Goal: Information Seeking & Learning: Learn about a topic

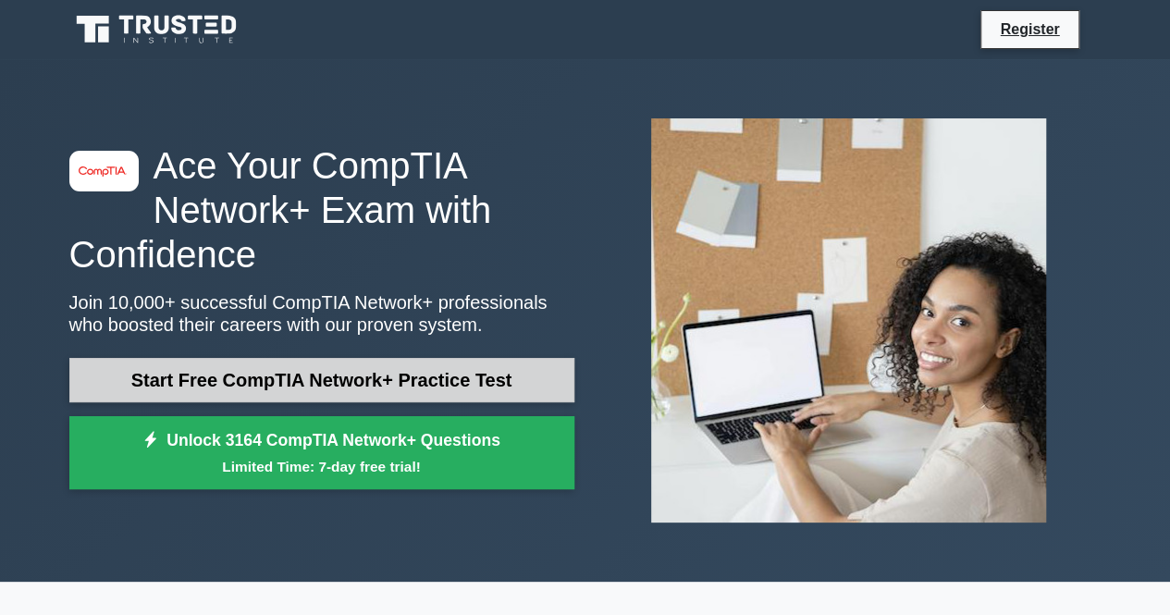
click at [339, 381] on link "Start Free CompTIA Network+ Practice Test" at bounding box center [321, 380] width 505 height 44
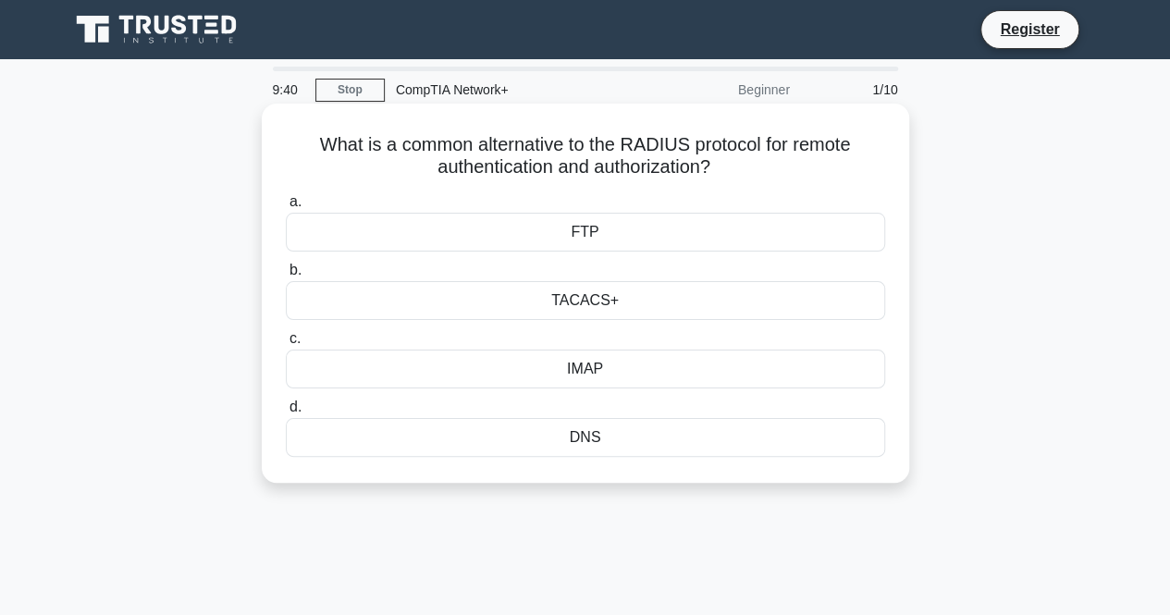
click at [633, 440] on div "DNS" at bounding box center [585, 437] width 599 height 39
click at [286, 413] on input "d. DNS" at bounding box center [286, 407] width 0 height 12
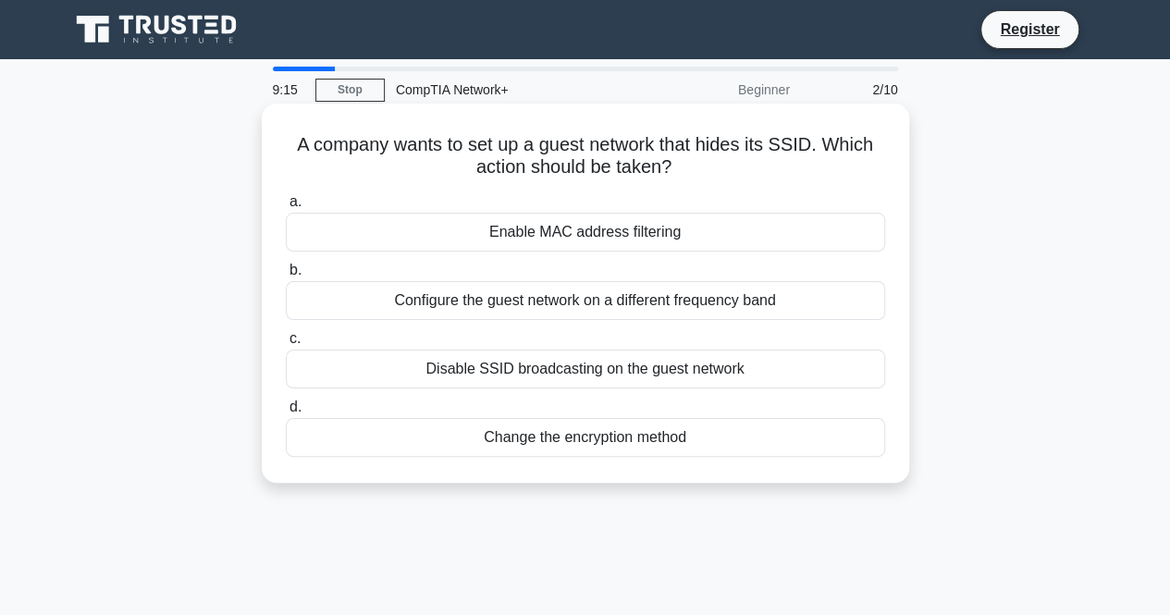
click at [756, 233] on div "Enable MAC address filtering" at bounding box center [585, 232] width 599 height 39
click at [286, 208] on input "a. Enable MAC address filtering" at bounding box center [286, 202] width 0 height 12
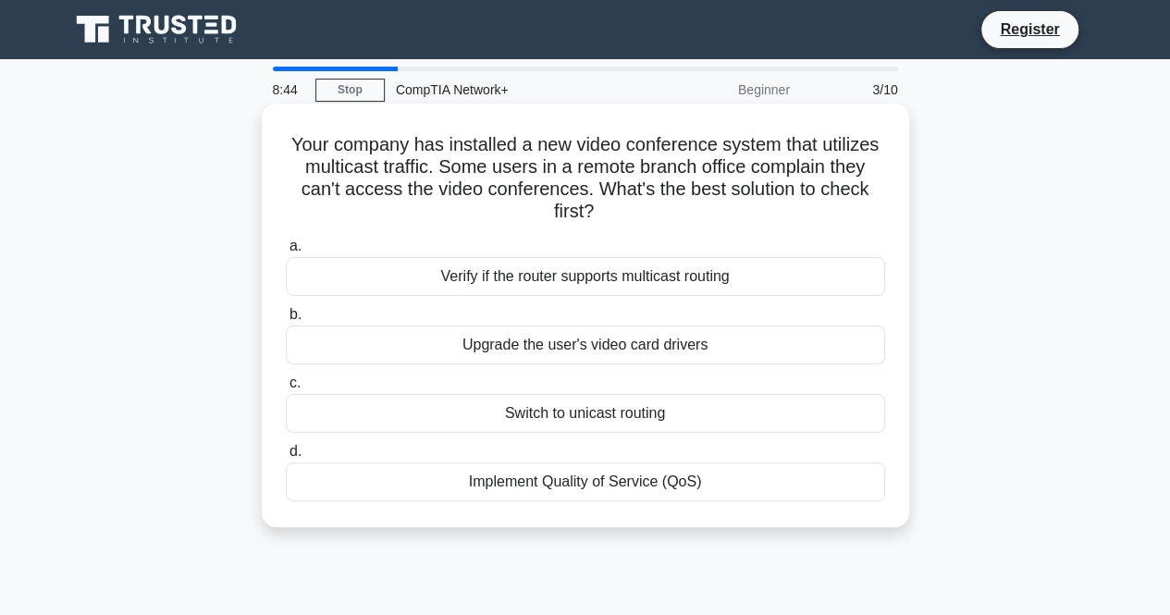
click at [668, 486] on div "Implement Quality of Service (QoS)" at bounding box center [585, 481] width 599 height 39
click at [286, 458] on input "d. Implement Quality of Service (QoS)" at bounding box center [286, 452] width 0 height 12
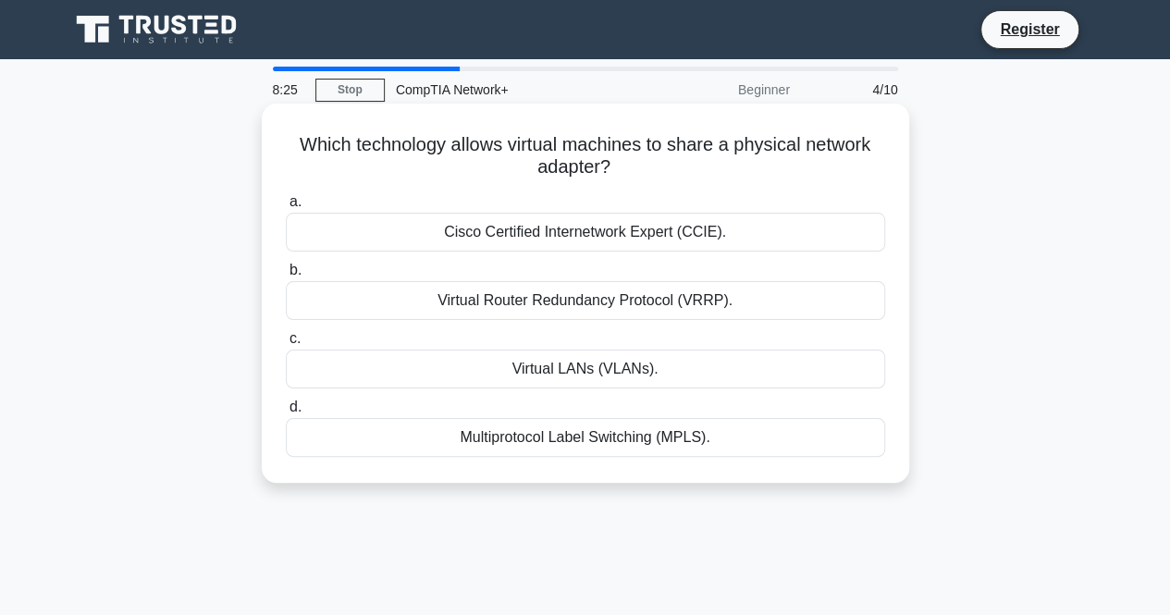
click at [760, 372] on div "Virtual LANs (VLANs)." at bounding box center [585, 369] width 599 height 39
click at [286, 345] on input "c. Virtual LANs (VLANs)." at bounding box center [286, 339] width 0 height 12
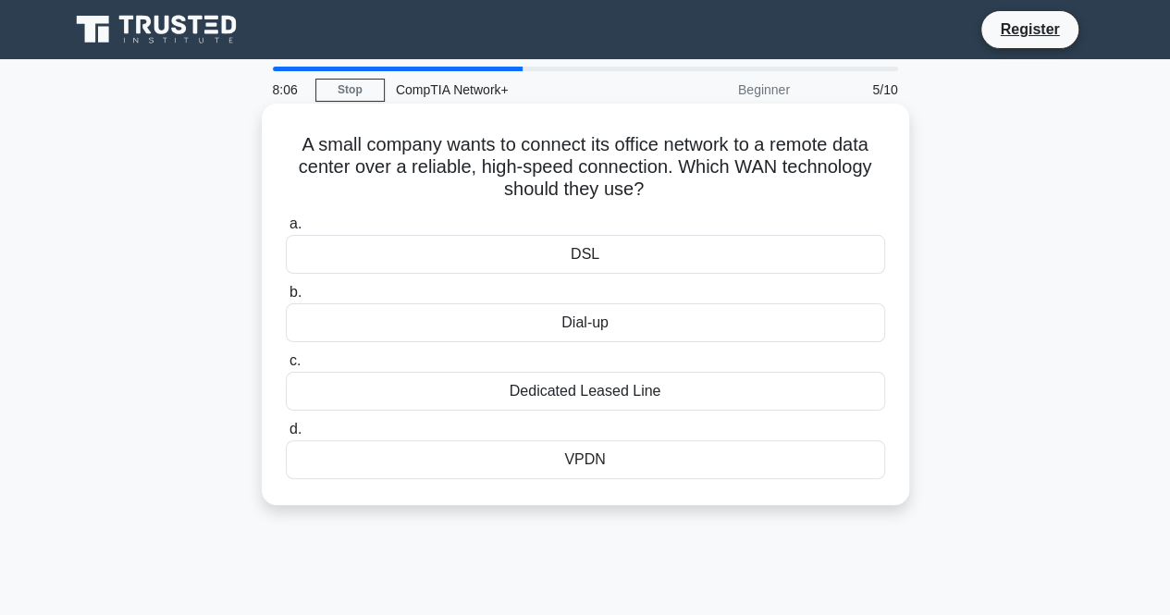
click at [739, 254] on div "DSL" at bounding box center [585, 254] width 599 height 39
click at [286, 230] on input "a. DSL" at bounding box center [286, 224] width 0 height 12
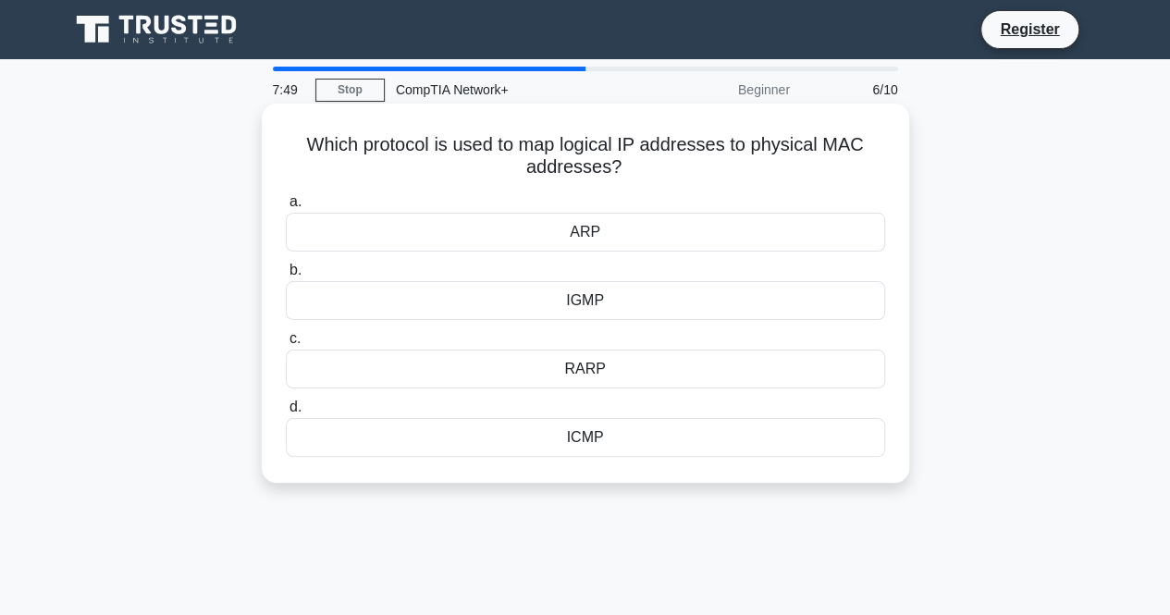
click at [631, 435] on div "ICMP" at bounding box center [585, 437] width 599 height 39
click at [286, 413] on input "d. ICMP" at bounding box center [286, 407] width 0 height 12
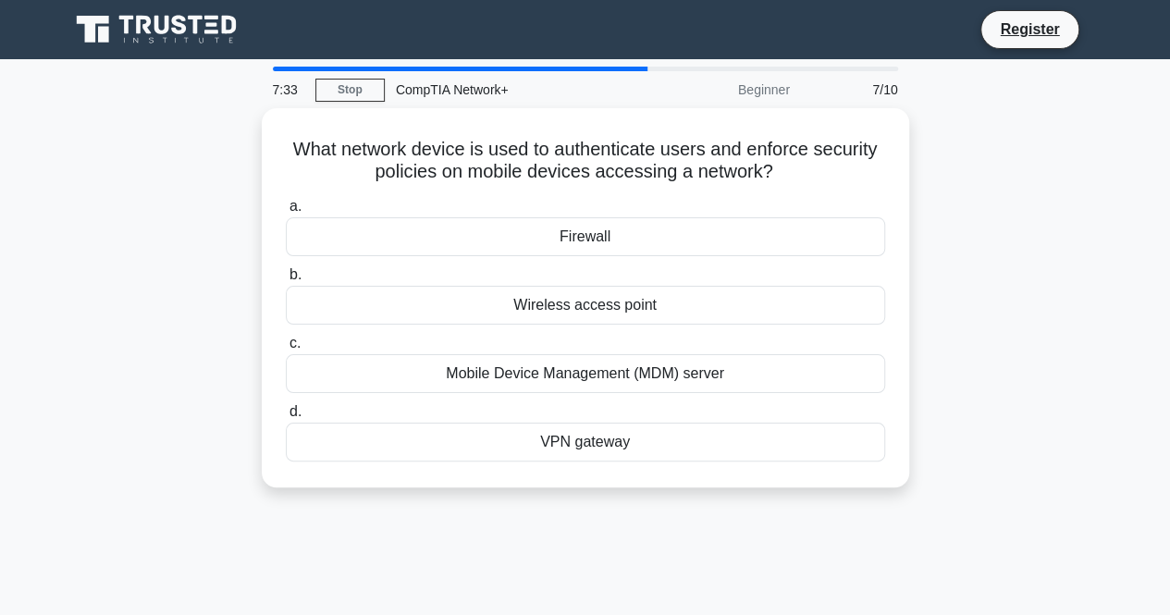
click at [631, 435] on div "VPN gateway" at bounding box center [585, 442] width 599 height 39
click at [286, 418] on input "d. VPN gateway" at bounding box center [286, 412] width 0 height 12
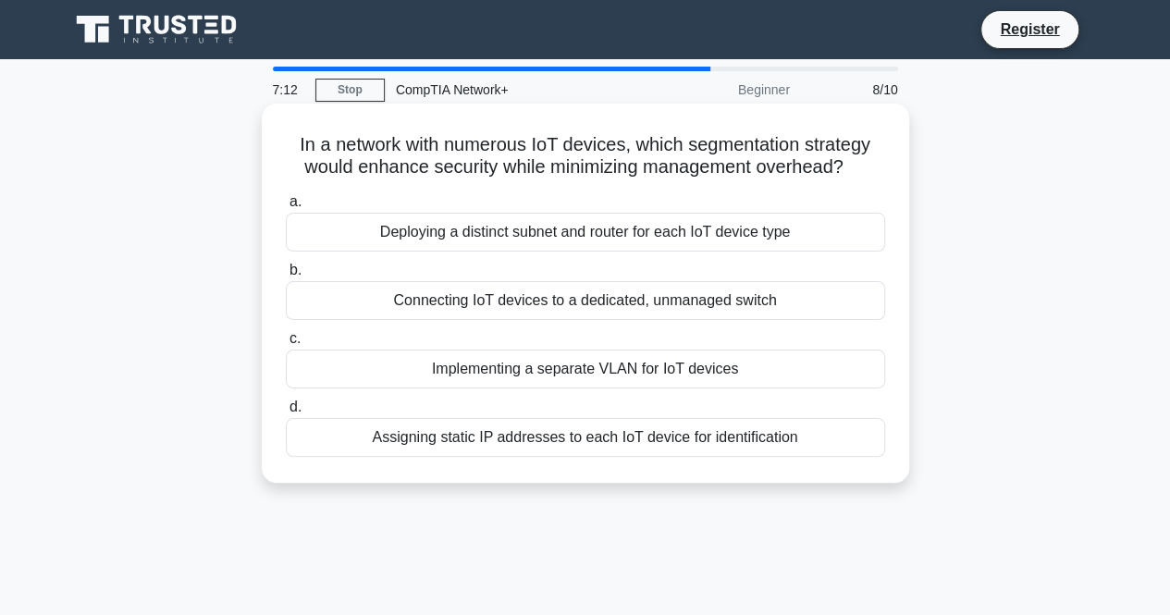
click at [300, 124] on div "In a network with numerous IoT devices, which segmentation strategy would enhan…" at bounding box center [585, 293] width 633 height 364
click at [289, 138] on h5 "In a network with numerous IoT devices, which segmentation strategy would enhan…" at bounding box center [585, 156] width 603 height 46
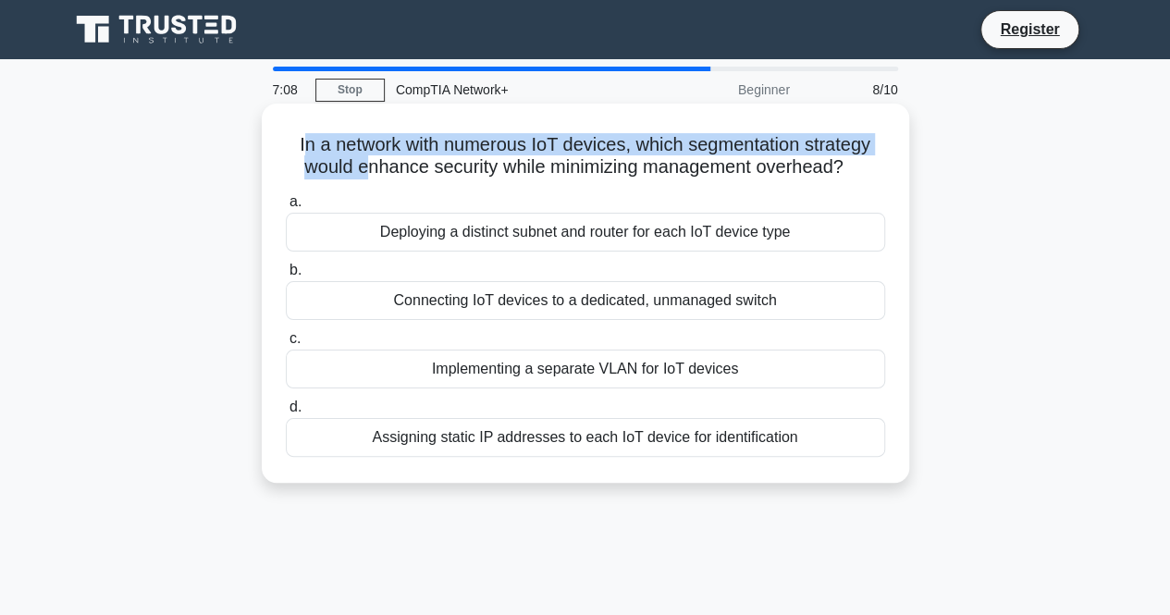
drag, startPoint x: 297, startPoint y: 138, endPoint x: 357, endPoint y: 157, distance: 63.2
click at [357, 157] on h5 "In a network with numerous IoT devices, which segmentation strategy would enhan…" at bounding box center [585, 156] width 603 height 46
drag, startPoint x: 290, startPoint y: 138, endPoint x: 851, endPoint y: 171, distance: 561.4
click at [851, 171] on h5 "In a network with numerous IoT devices, which segmentation strategy would enhan…" at bounding box center [585, 156] width 603 height 46
copy h5 "In a network with numerous IoT devices, which segmentation strategy would enhan…"
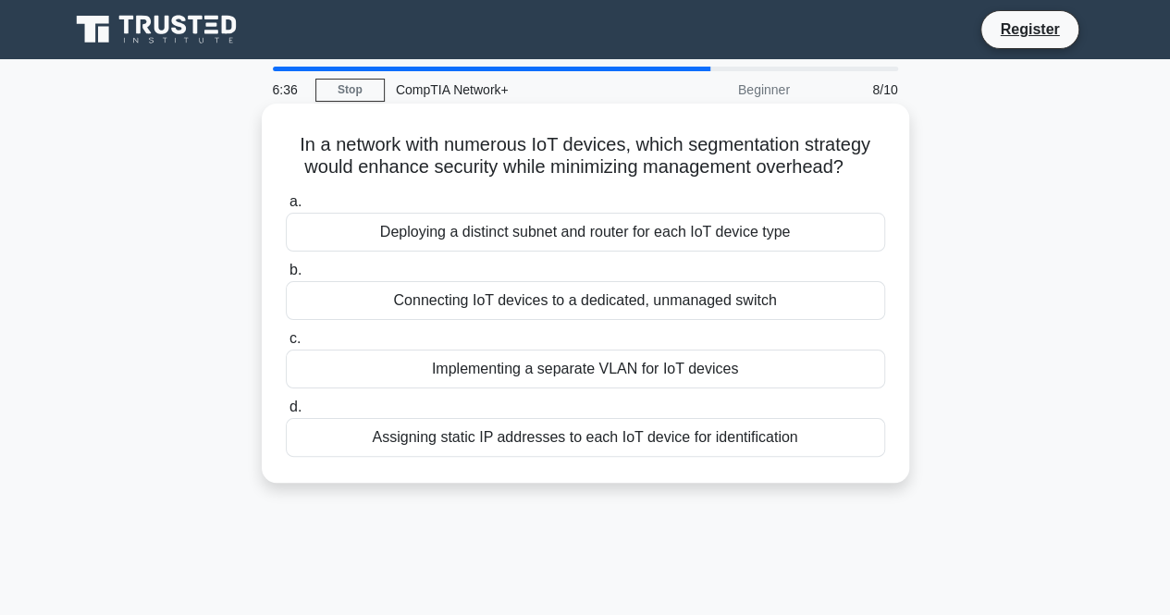
click at [726, 377] on div "Implementing a separate VLAN for IoT devices" at bounding box center [585, 369] width 599 height 39
click at [286, 345] on input "c. Implementing a separate VLAN for IoT devices" at bounding box center [286, 339] width 0 height 12
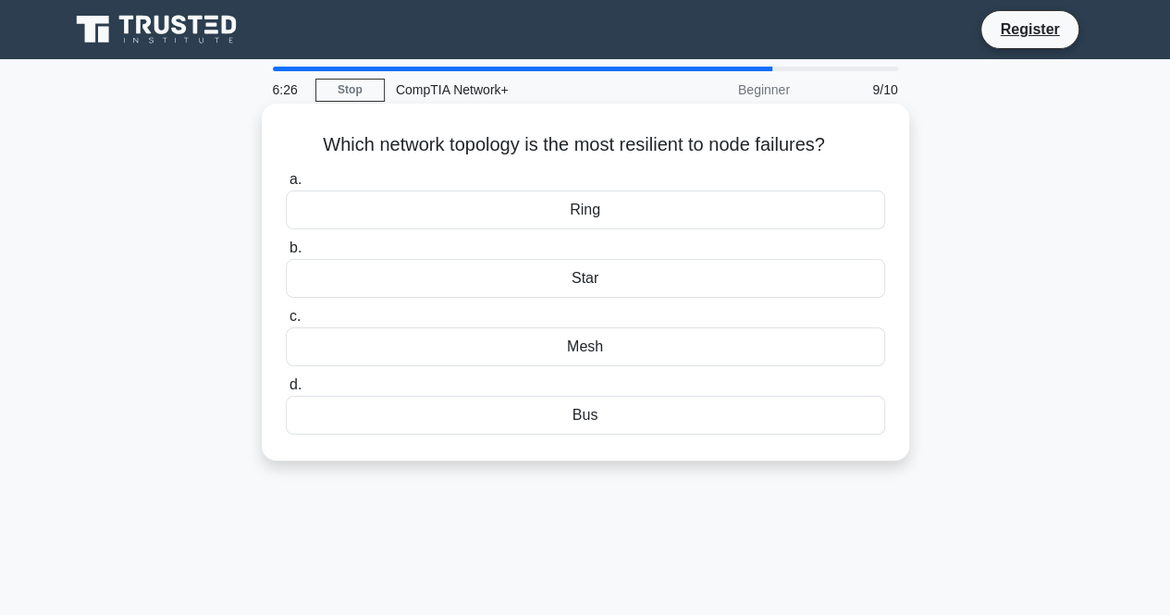
click at [612, 356] on div "Mesh" at bounding box center [585, 346] width 599 height 39
click at [286, 323] on input "c. Mesh" at bounding box center [286, 317] width 0 height 12
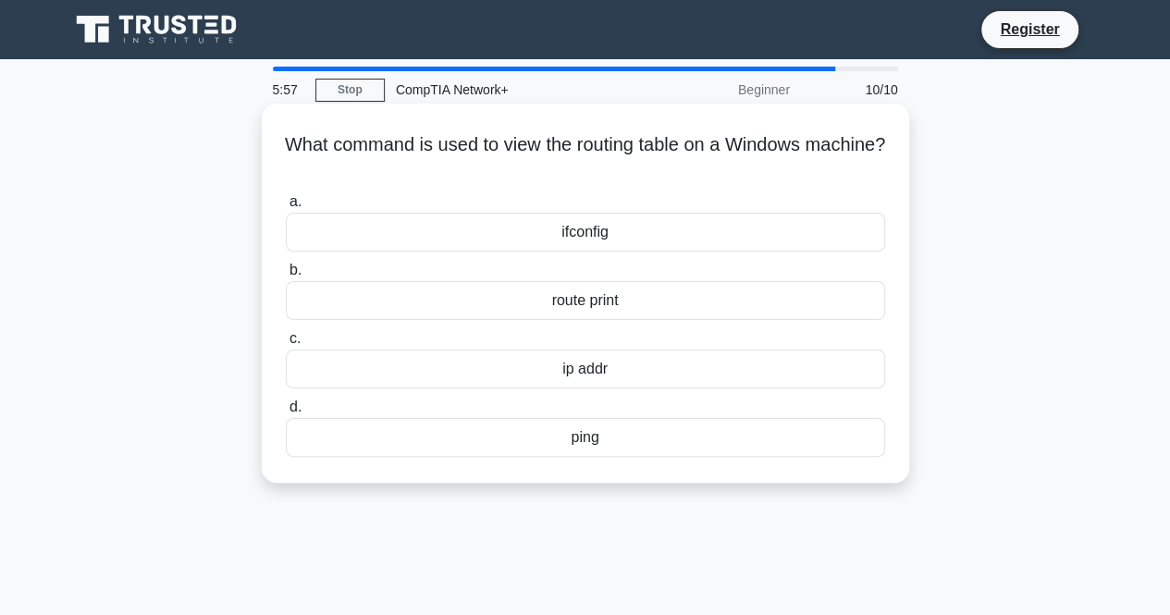
click at [666, 238] on div "ifconfig" at bounding box center [585, 232] width 599 height 39
click at [286, 208] on input "a. ifconfig" at bounding box center [286, 202] width 0 height 12
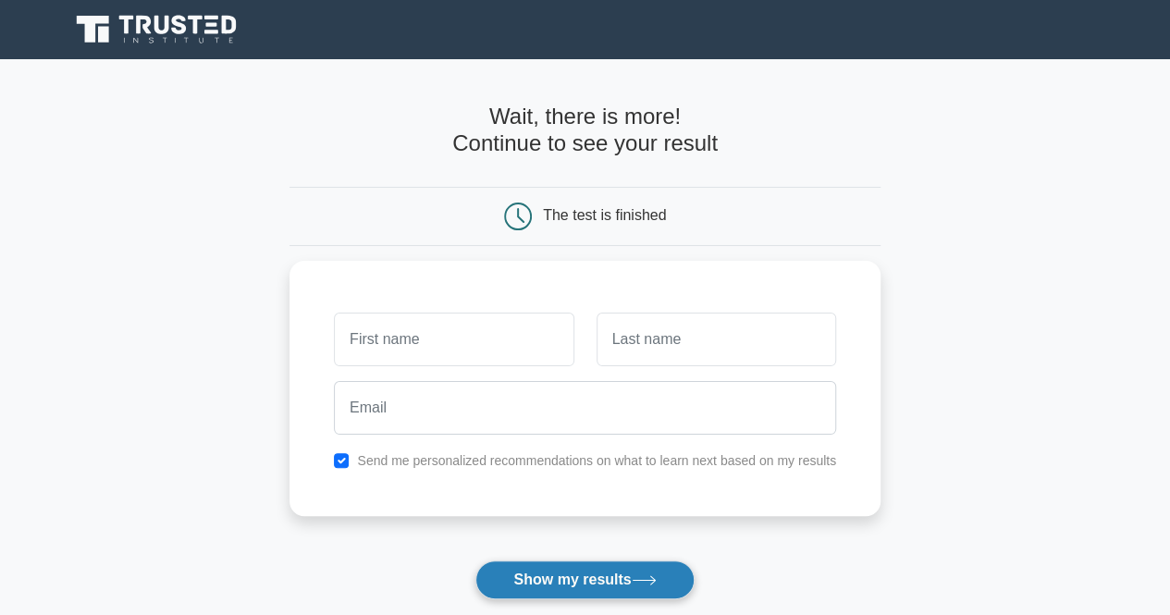
click at [646, 579] on icon at bounding box center [644, 580] width 22 height 8
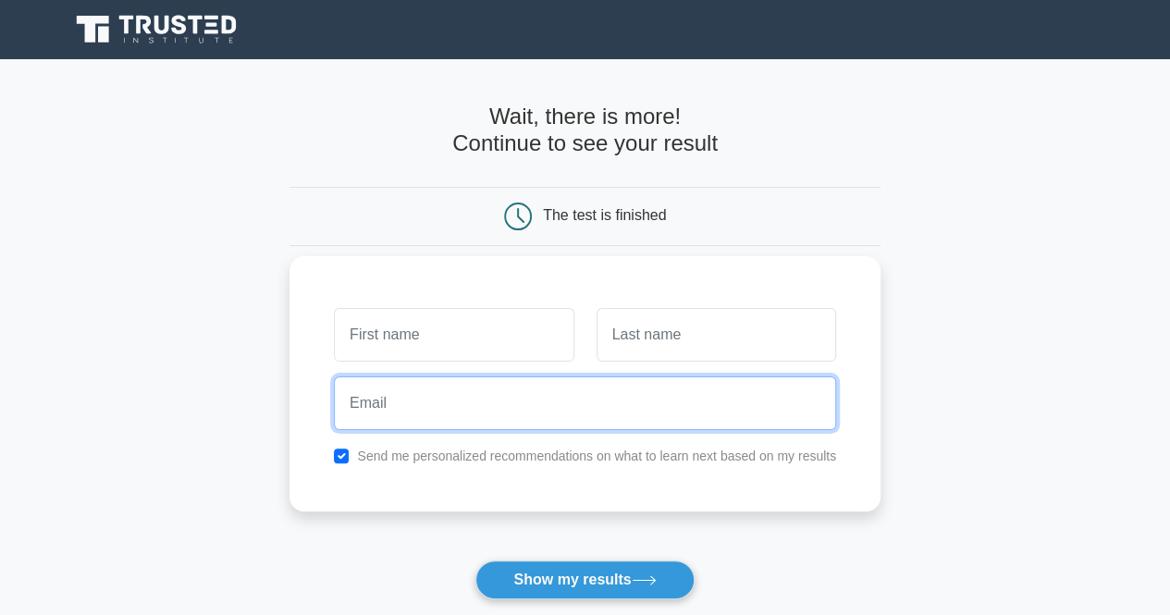
click at [634, 402] on input "email" at bounding box center [585, 403] width 502 height 54
